Goal: Entertainment & Leisure: Consume media (video, audio)

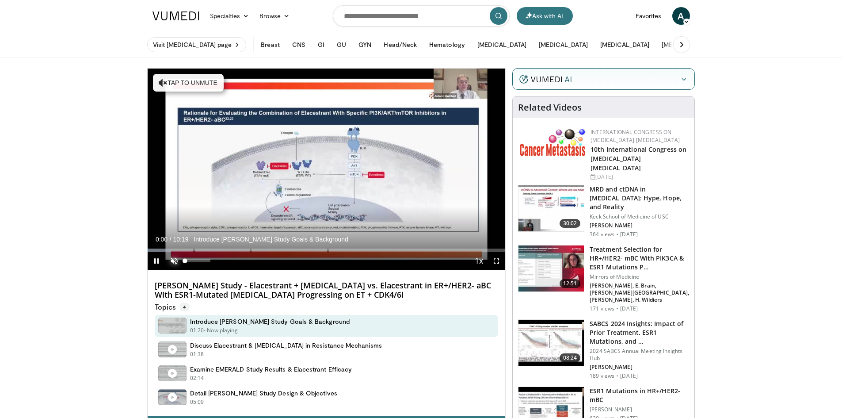
click at [177, 260] on span "Video Player" at bounding box center [174, 261] width 18 height 18
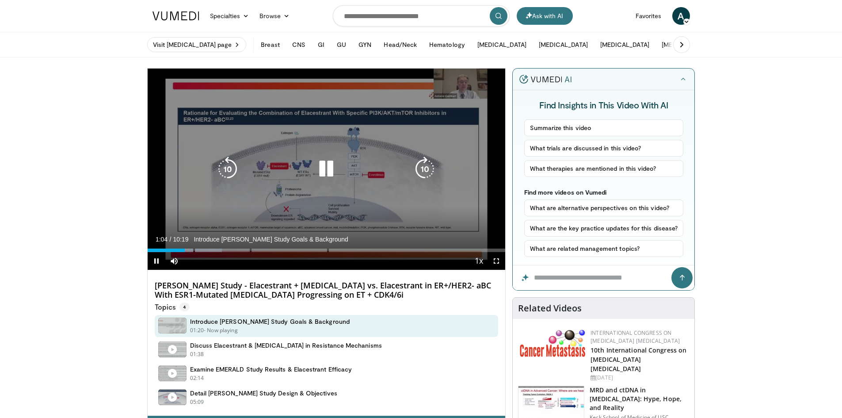
click at [328, 173] on icon "Video Player" at bounding box center [326, 169] width 25 height 25
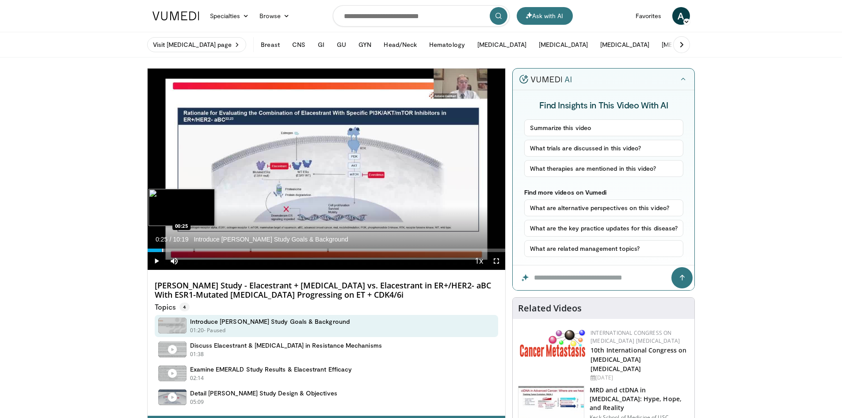
drag, startPoint x: 186, startPoint y: 251, endPoint x: 164, endPoint y: 247, distance: 22.4
click at [161, 251] on div "Loaded : 4.80% 00:25" at bounding box center [327, 250] width 358 height 4
click at [156, 258] on span "Video Player" at bounding box center [157, 261] width 18 height 18
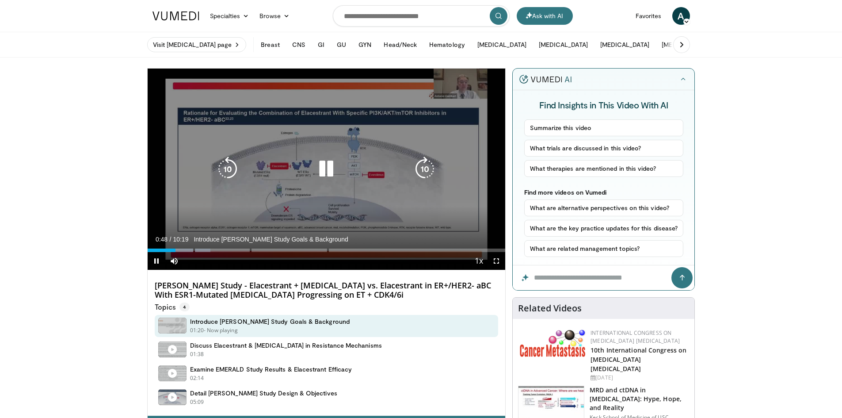
click at [332, 176] on icon "Video Player" at bounding box center [326, 169] width 25 height 25
click at [328, 171] on icon "Video Player" at bounding box center [326, 169] width 25 height 25
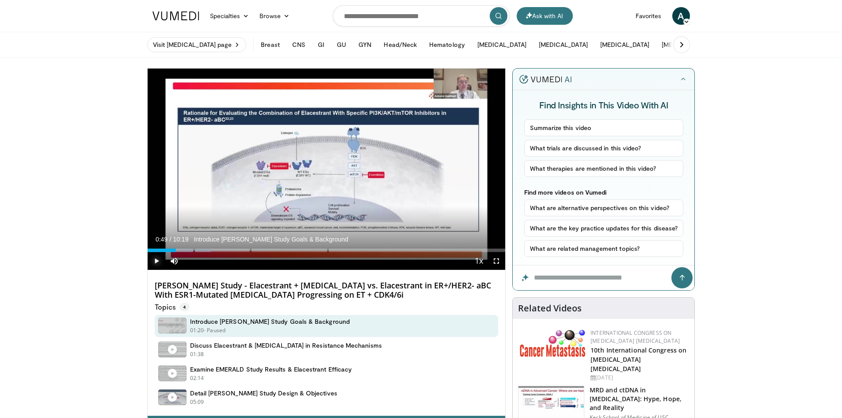
click at [158, 259] on span "Video Player" at bounding box center [157, 261] width 18 height 18
click at [495, 258] on span "Video Player" at bounding box center [497, 261] width 18 height 18
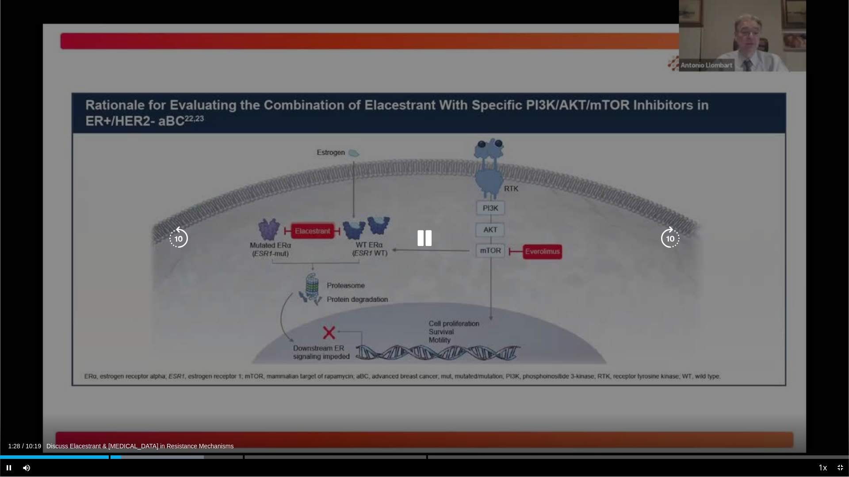
click at [421, 240] on icon "Video Player" at bounding box center [424, 238] width 25 height 25
click at [420, 236] on icon "Video Player" at bounding box center [424, 238] width 25 height 25
click at [429, 234] on icon "Video Player" at bounding box center [424, 238] width 25 height 25
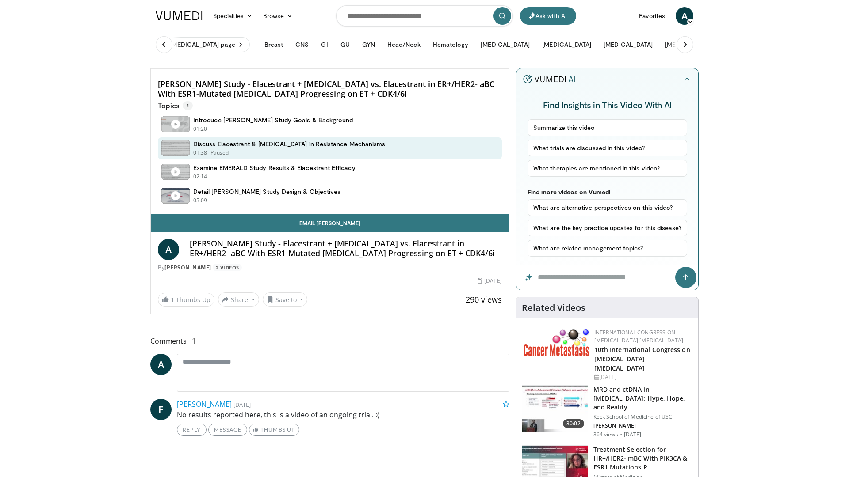
click at [342, 81] on icon "Video Player" at bounding box center [329, 68] width 25 height 25
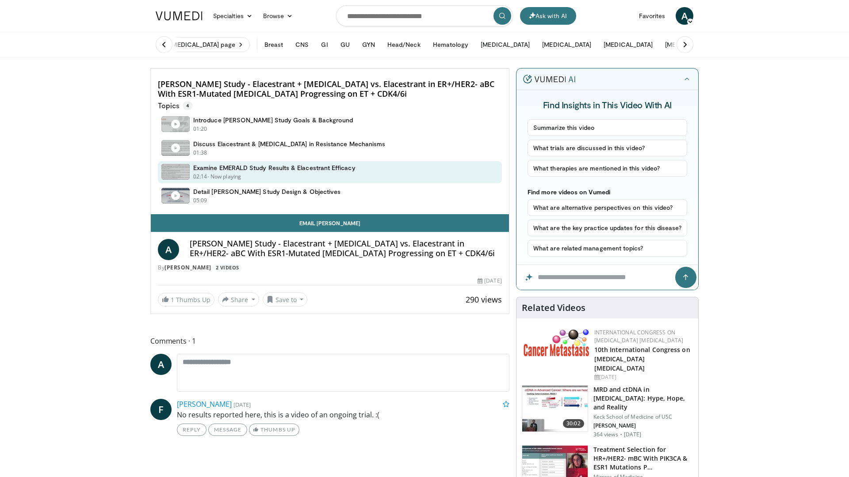
click at [342, 81] on icon "Video Player" at bounding box center [329, 68] width 25 height 25
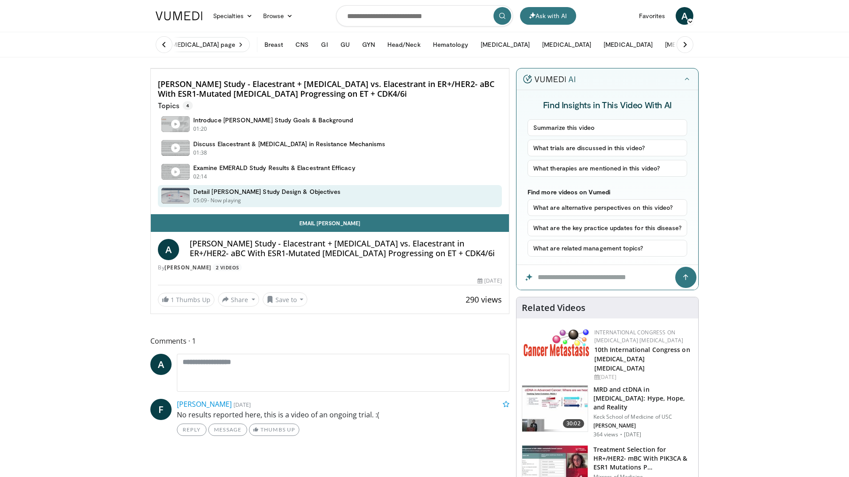
click at [342, 81] on icon "Video Player" at bounding box center [329, 68] width 25 height 25
